Goal: Information Seeking & Learning: Learn about a topic

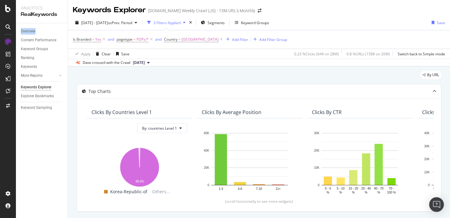
scroll to position [0, 91]
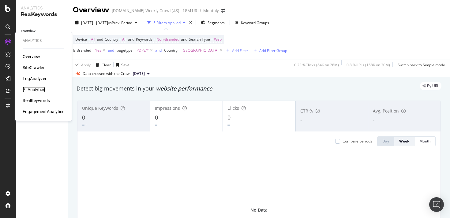
click at [43, 89] on div "AI Analytics" at bounding box center [34, 90] width 22 height 6
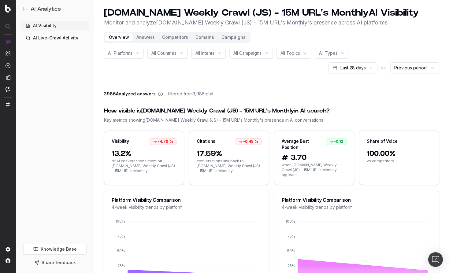
click at [40, 26] on link "AI Visibility" at bounding box center [55, 26] width 68 height 10
click at [56, 39] on link "AI Live-Crawl Activity" at bounding box center [55, 38] width 68 height 10
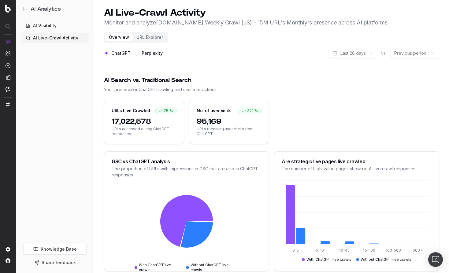
click at [146, 39] on button "URL Explorer" at bounding box center [150, 37] width 34 height 9
drag, startPoint x: 148, startPoint y: 36, endPoint x: 129, endPoint y: 39, distance: 18.5
click at [148, 36] on button "URL Explorer" at bounding box center [150, 37] width 34 height 9
click at [128, 39] on button "Overview" at bounding box center [119, 37] width 28 height 9
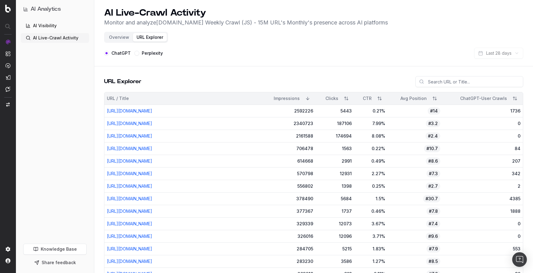
click at [449, 98] on button "Sort" at bounding box center [514, 98] width 11 height 11
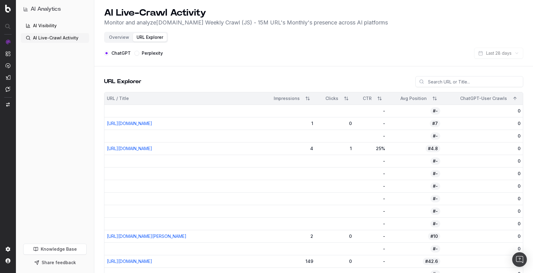
click at [449, 98] on button "Sort" at bounding box center [514, 98] width 11 height 11
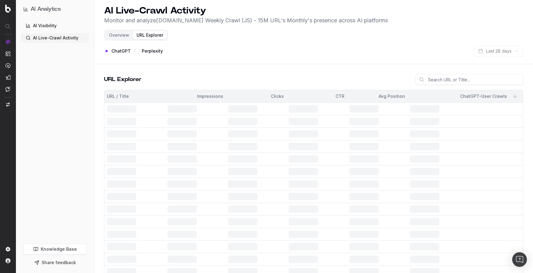
scroll to position [3, 0]
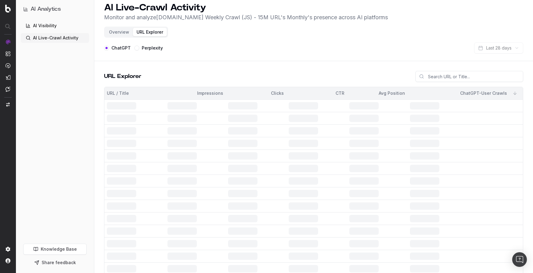
click at [121, 34] on button "Overview" at bounding box center [119, 32] width 28 height 9
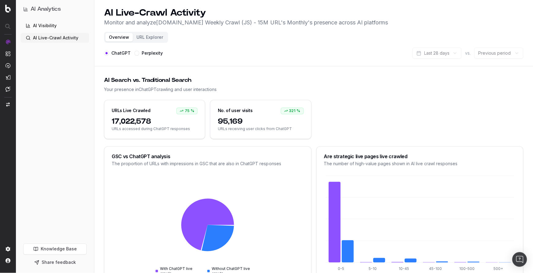
scroll to position [3, 0]
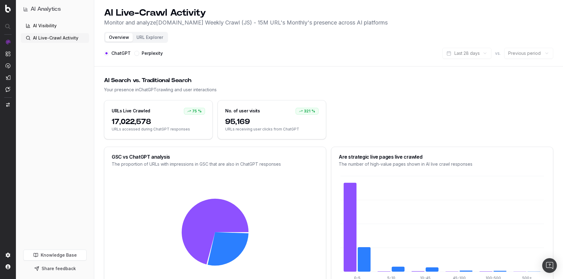
click at [135, 54] on button "Perplexity" at bounding box center [136, 53] width 5 height 5
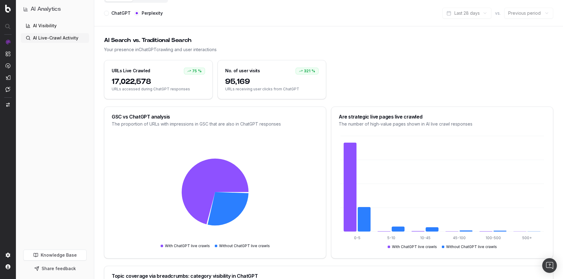
scroll to position [41, 0]
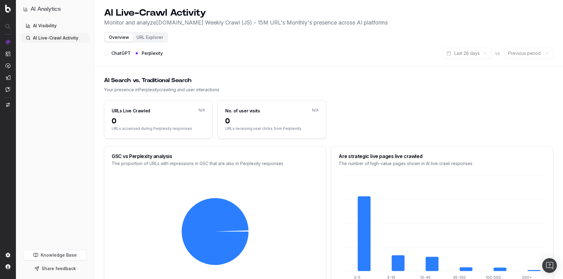
click at [122, 40] on button "Overview" at bounding box center [119, 37] width 28 height 9
click at [120, 54] on label "ChatGPT" at bounding box center [120, 53] width 19 height 4
click at [109, 54] on button "ChatGPT" at bounding box center [106, 53] width 5 height 5
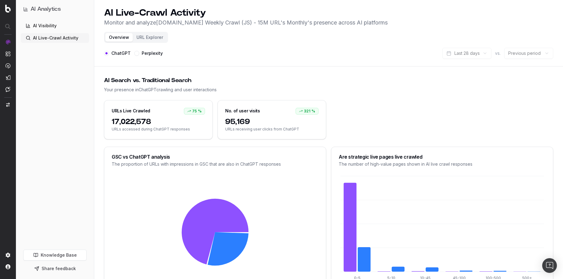
click at [151, 39] on button "URL Explorer" at bounding box center [150, 37] width 34 height 9
